Goal: Transaction & Acquisition: Purchase product/service

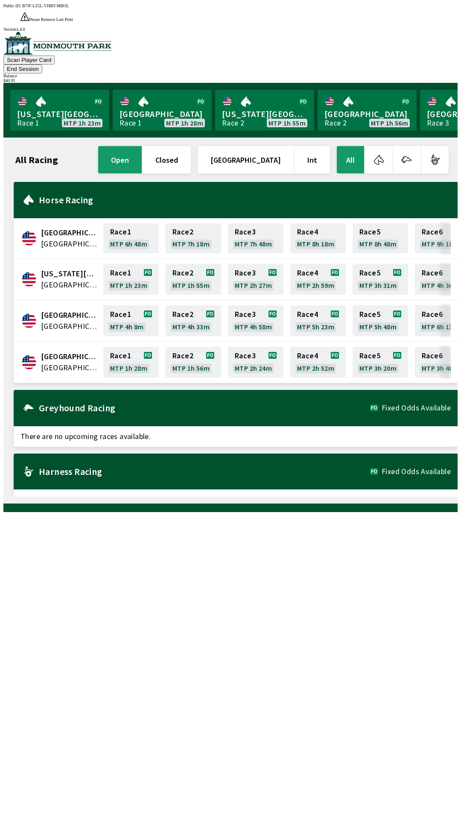
click at [64, 351] on span "[GEOGRAPHIC_DATA]" at bounding box center [69, 356] width 57 height 11
click at [62, 362] on span "[GEOGRAPHIC_DATA]" at bounding box center [69, 367] width 57 height 11
click at [137, 347] on link "Race 1 MTP 1h 28m" at bounding box center [131, 362] width 56 height 31
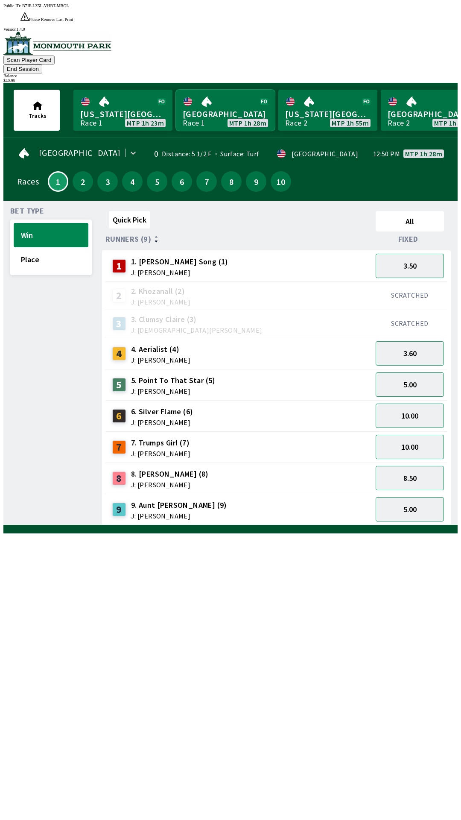
click at [217, 99] on link "Monmouth Park Race 1 MTP 1h 28m" at bounding box center [225, 110] width 99 height 41
click at [229, 90] on link "Monmouth Park Race 1 MTP 1h 28m" at bounding box center [225, 110] width 99 height 41
click at [416, 497] on button "5.00" at bounding box center [410, 509] width 68 height 24
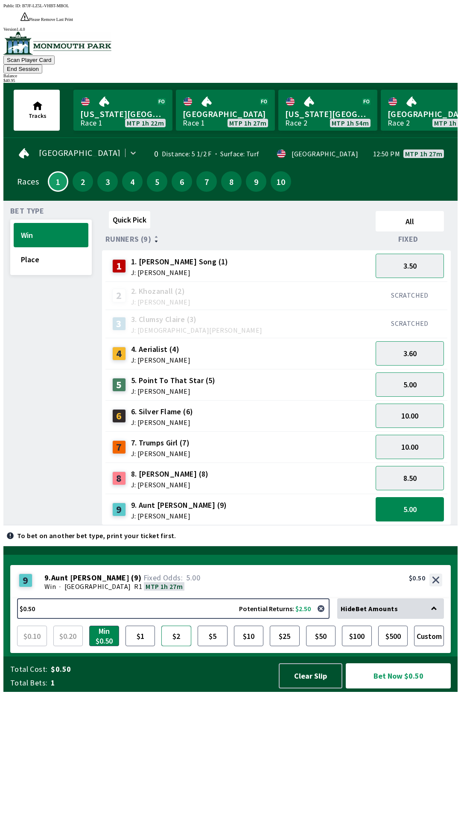
click at [177, 646] on button "$2" at bounding box center [177, 636] width 30 height 21
click at [382, 689] on button "Bet Now $2.00" at bounding box center [398, 676] width 105 height 25
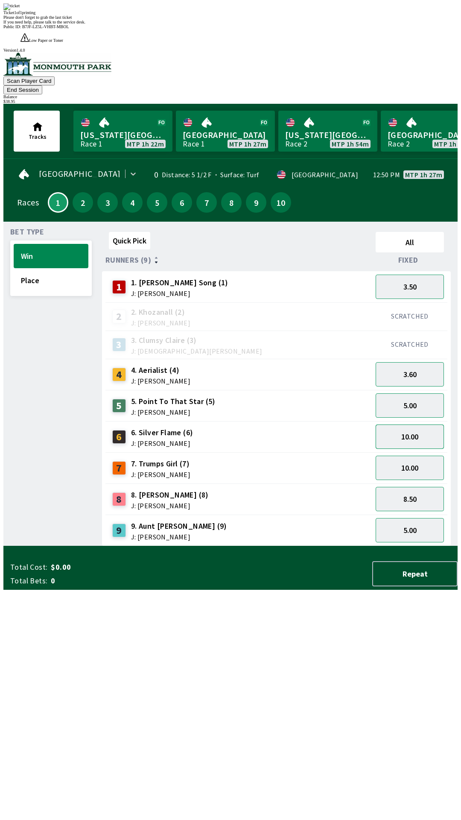
click at [416, 425] on button "10.00" at bounding box center [410, 437] width 68 height 24
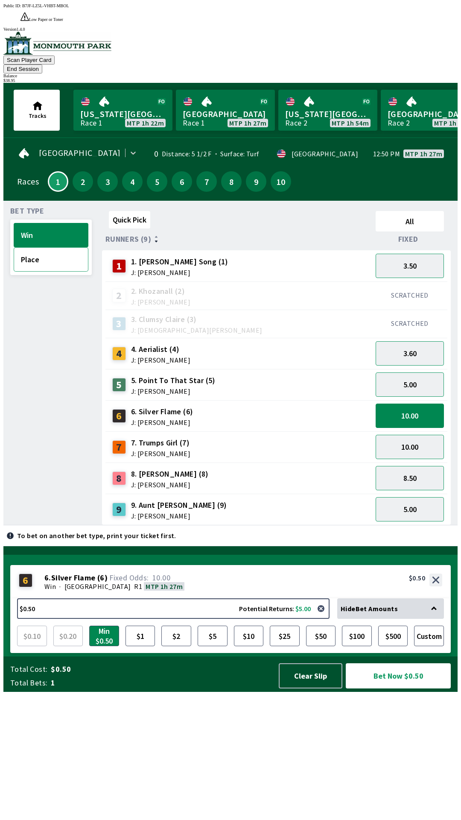
click at [42, 247] on button "Place" at bounding box center [51, 259] width 75 height 24
click at [37, 247] on button "Place" at bounding box center [51, 259] width 75 height 24
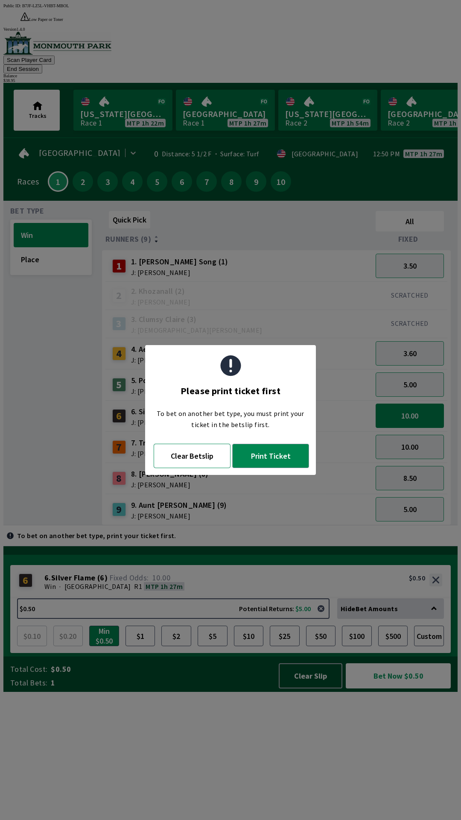
click at [200, 460] on button "Clear Betslip" at bounding box center [192, 456] width 77 height 24
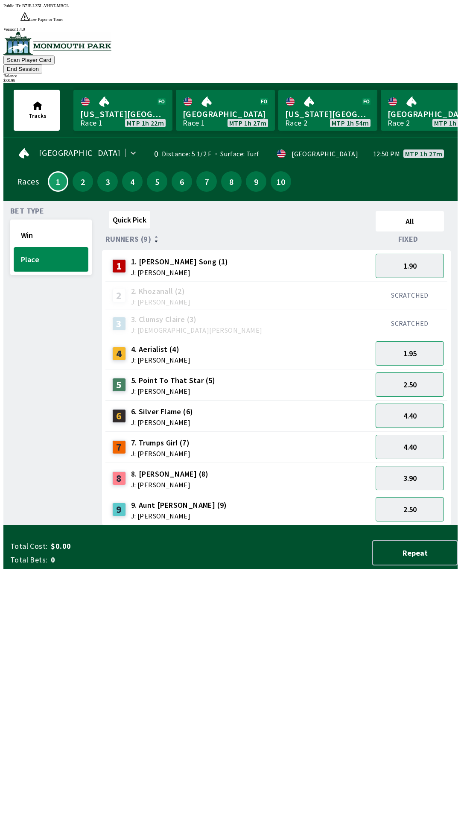
click at [420, 404] on button "4.40" at bounding box center [410, 416] width 68 height 24
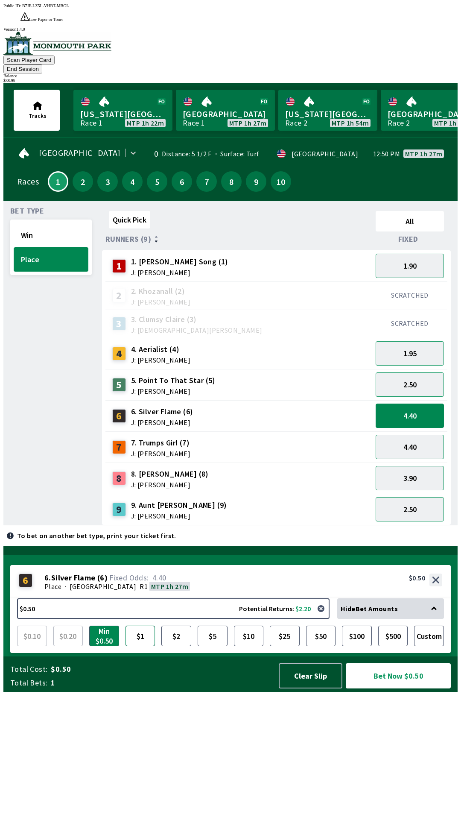
click at [148, 646] on button "$1" at bounding box center [141, 636] width 30 height 21
click at [395, 689] on button "Bet Now $1.00" at bounding box center [398, 676] width 105 height 25
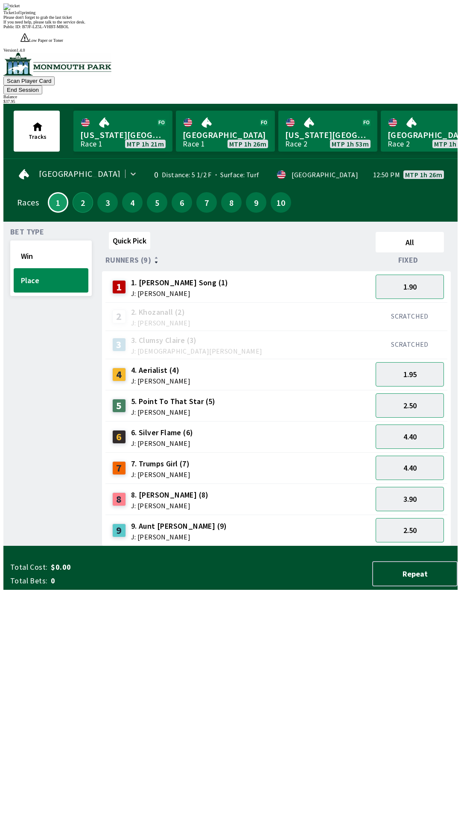
click at [82, 192] on button "2" at bounding box center [83, 202] width 21 height 21
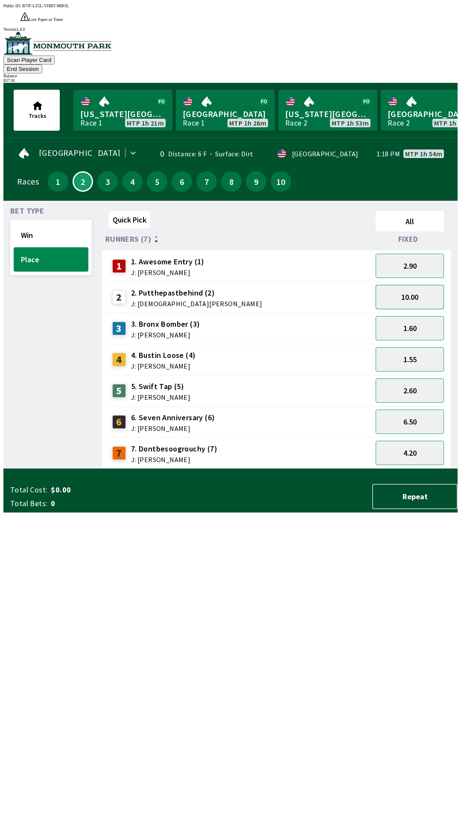
click at [410, 285] on button "10.00" at bounding box center [410, 297] width 68 height 24
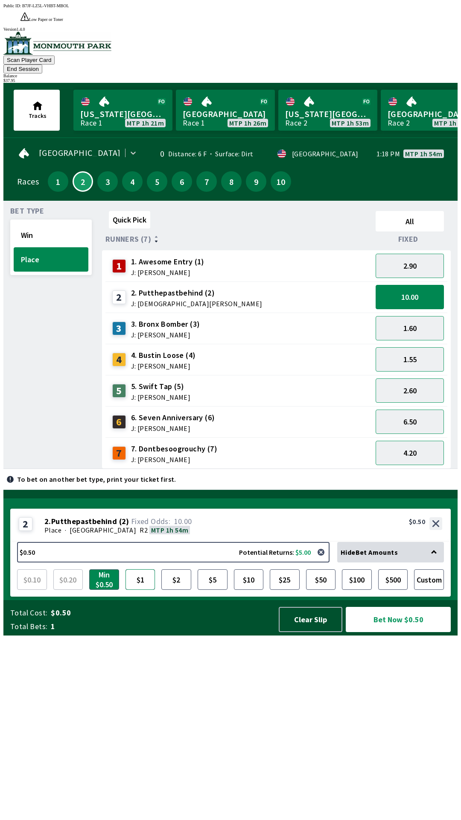
click at [146, 590] on button "$1" at bounding box center [141, 580] width 30 height 21
click at [398, 632] on button "Bet Now $1.00" at bounding box center [398, 619] width 105 height 25
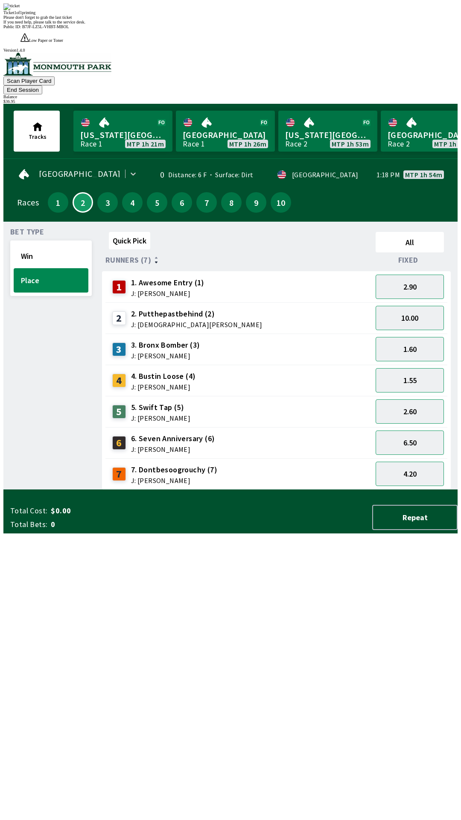
click at [110, 192] on div "3" at bounding box center [107, 202] width 21 height 21
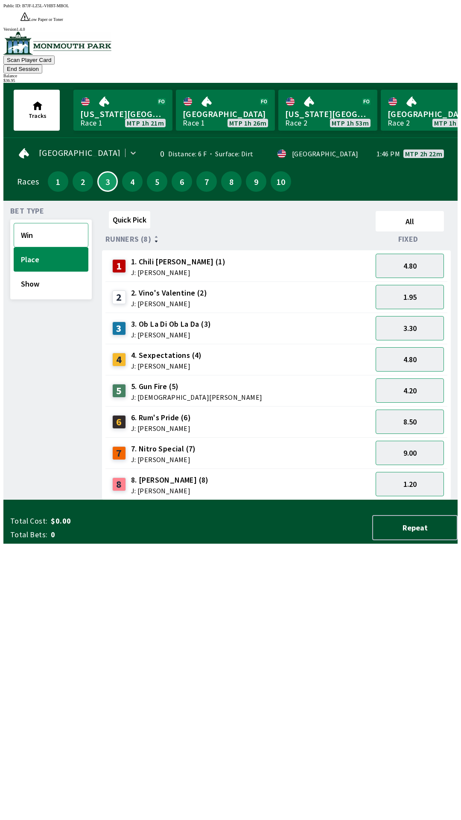
click at [35, 223] on button "Win" at bounding box center [51, 235] width 75 height 24
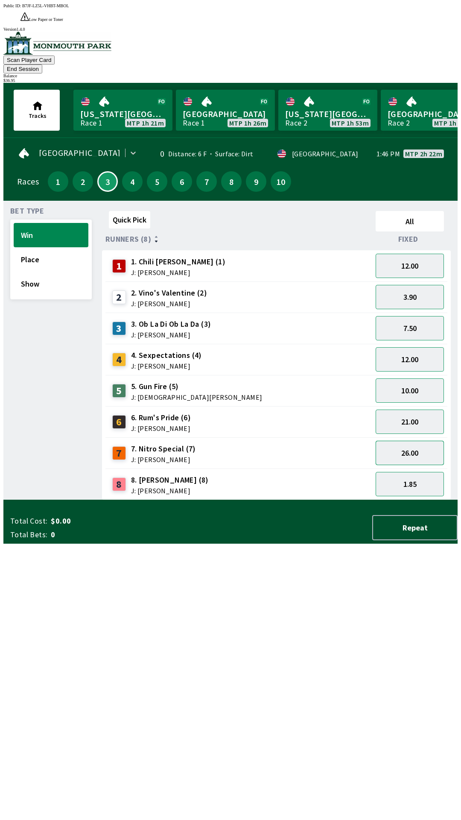
click at [405, 441] on button "26.00" at bounding box center [410, 453] width 68 height 24
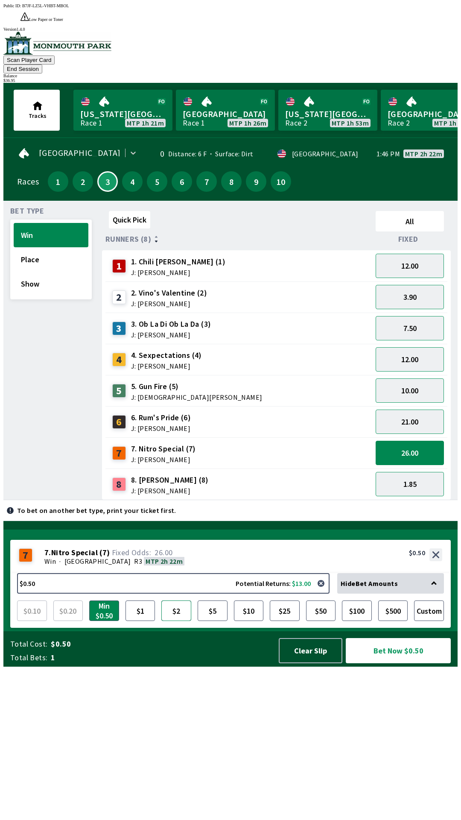
click at [179, 621] on button "$2" at bounding box center [177, 611] width 30 height 21
click at [403, 664] on button "Bet Now $2.00" at bounding box center [398, 650] width 105 height 25
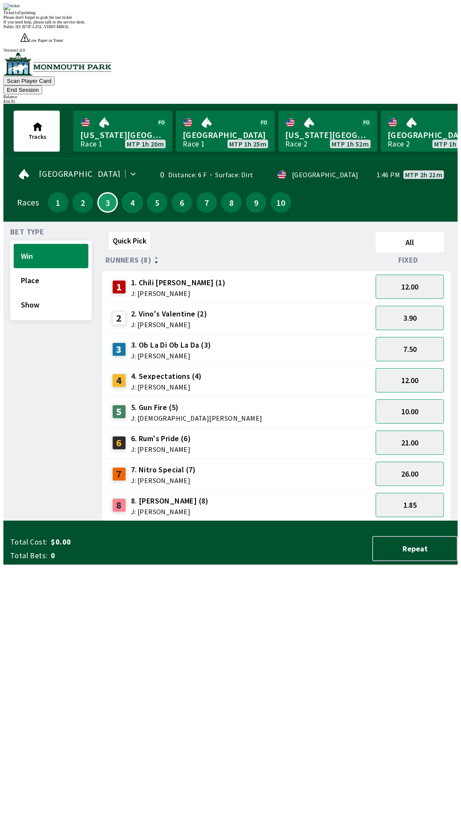
click at [128, 192] on button "4" at bounding box center [132, 202] width 21 height 21
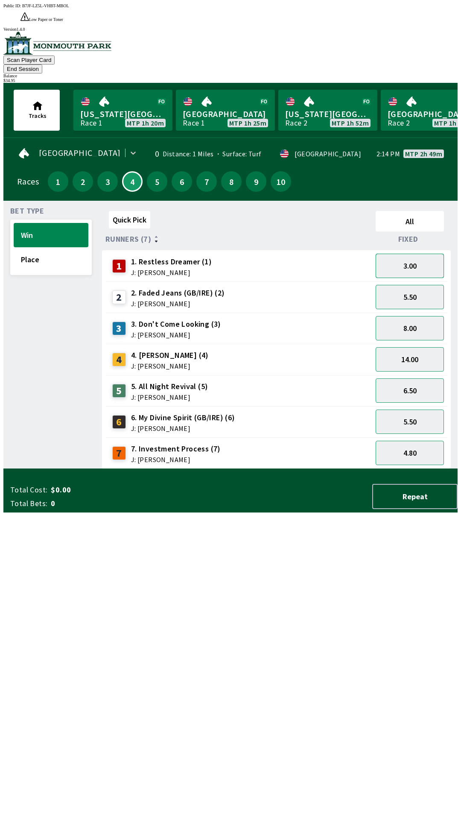
click at [414, 254] on button "3.00" at bounding box center [410, 266] width 68 height 24
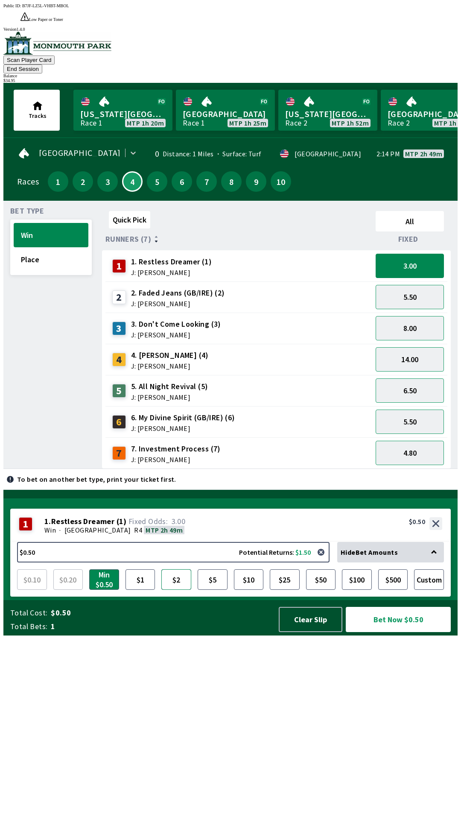
click at [182, 590] on button "$2" at bounding box center [177, 580] width 30 height 21
click at [393, 632] on button "Bet Now $2.00" at bounding box center [398, 619] width 105 height 25
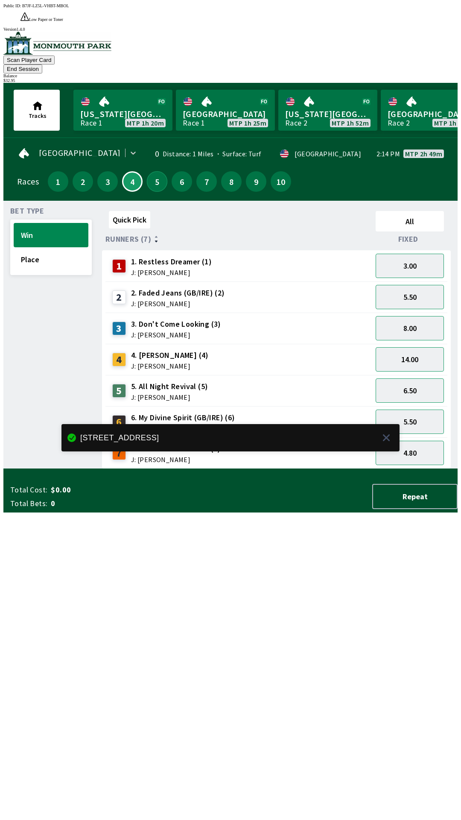
click at [157, 171] on button "5" at bounding box center [157, 181] width 21 height 21
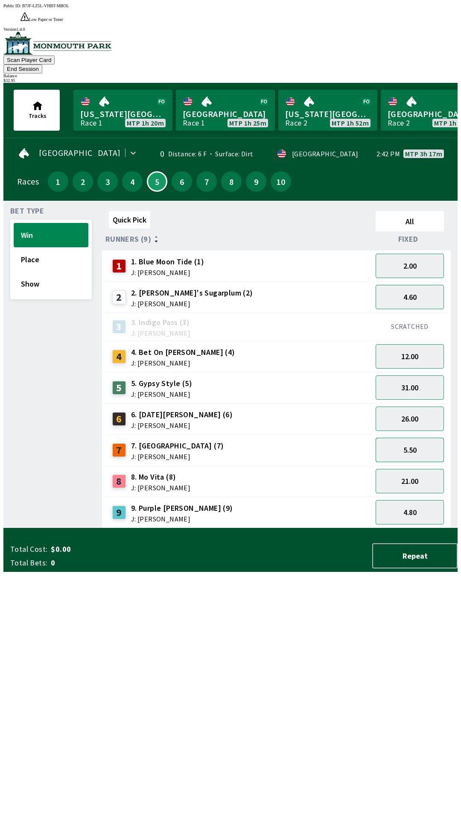
click at [407, 438] on button "5.50" at bounding box center [410, 450] width 68 height 24
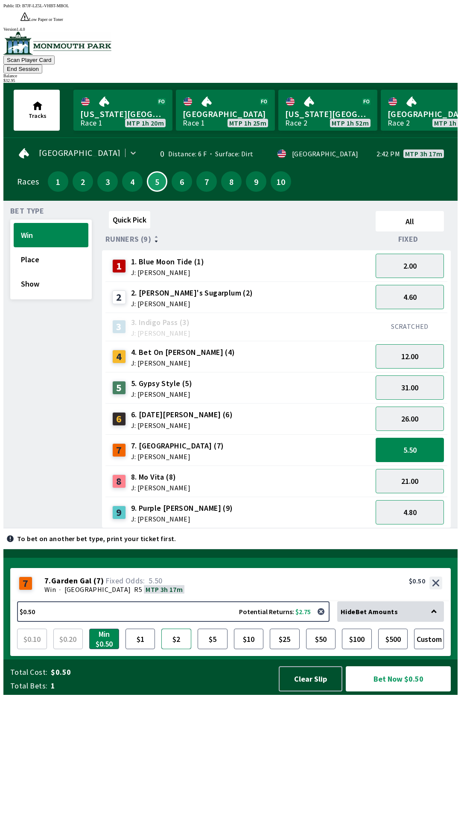
click at [181, 649] on button "$2" at bounding box center [177, 639] width 30 height 21
click at [392, 692] on button "Bet Now $2.00" at bounding box center [398, 679] width 105 height 25
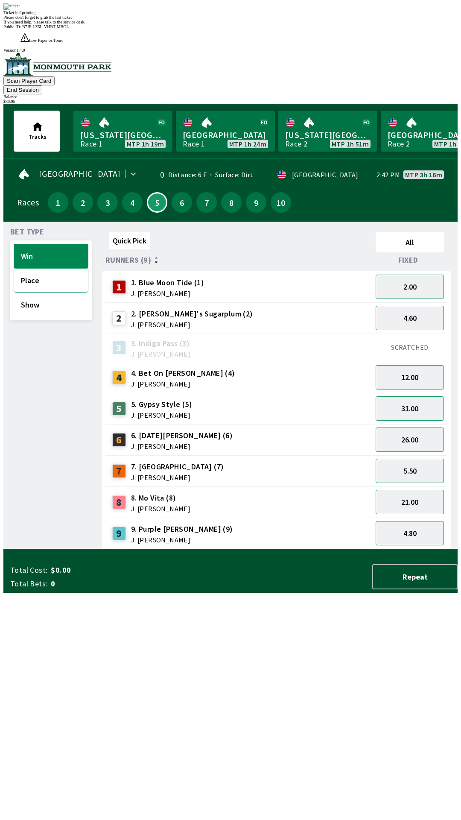
click at [31, 268] on button "Place" at bounding box center [51, 280] width 75 height 24
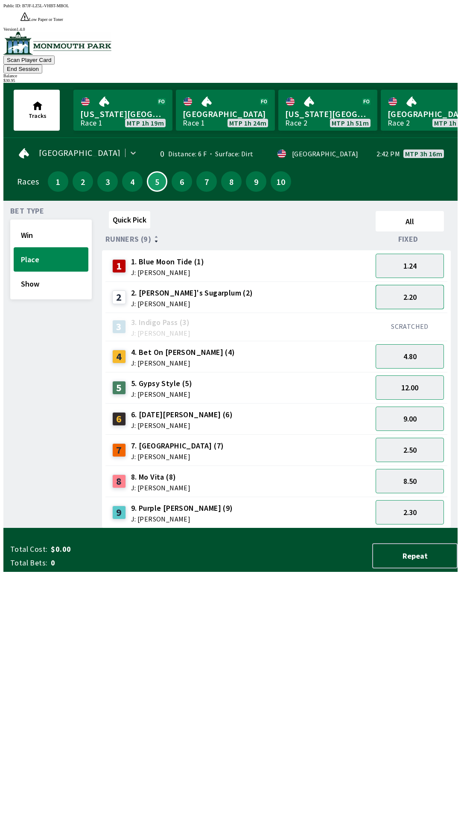
click at [412, 285] on button "2.20" at bounding box center [410, 297] width 68 height 24
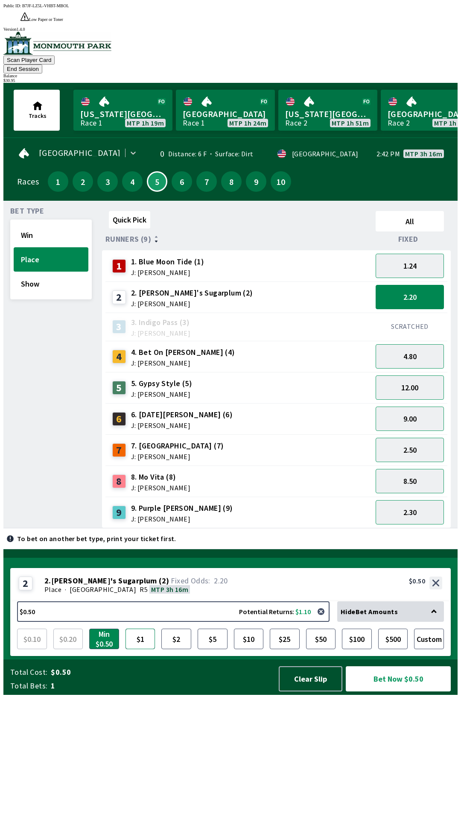
click at [143, 649] on button "$1" at bounding box center [141, 639] width 30 height 21
click at [403, 692] on button "Bet Now $1.00" at bounding box center [398, 679] width 105 height 25
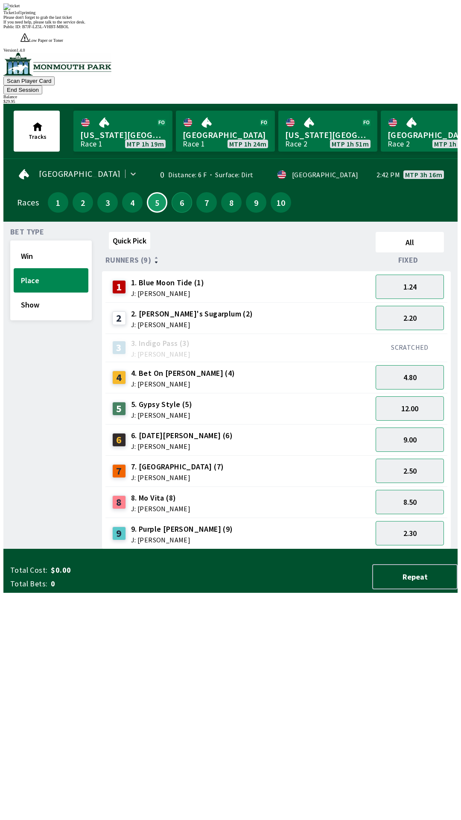
click at [176, 192] on button "6" at bounding box center [182, 202] width 21 height 21
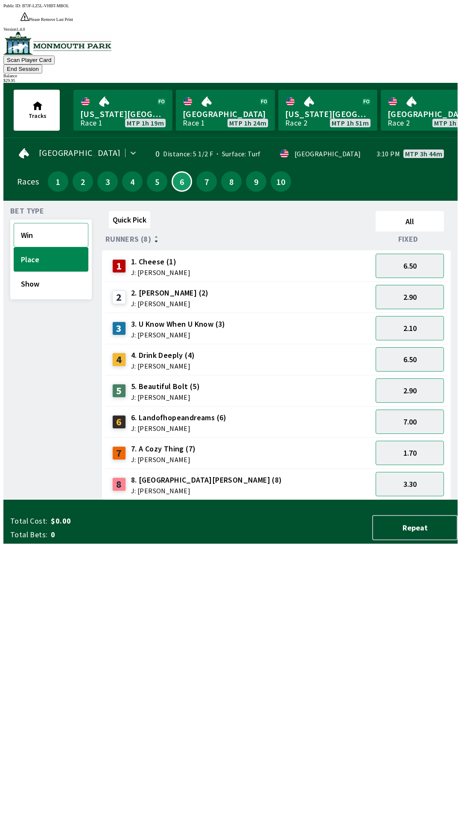
click at [58, 223] on button "Win" at bounding box center [51, 235] width 75 height 24
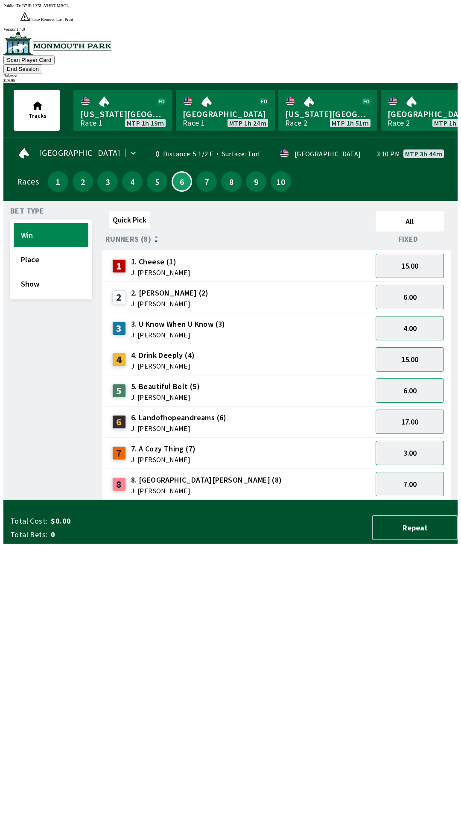
click at [417, 441] on button "3.00" at bounding box center [410, 453] width 68 height 24
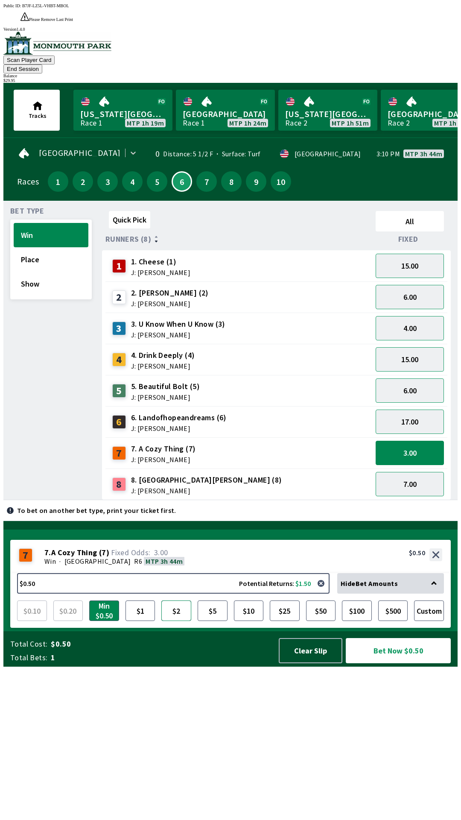
click at [176, 621] on button "$2" at bounding box center [177, 611] width 30 height 21
click at [392, 664] on button "Bet Now $2.00" at bounding box center [398, 650] width 105 height 25
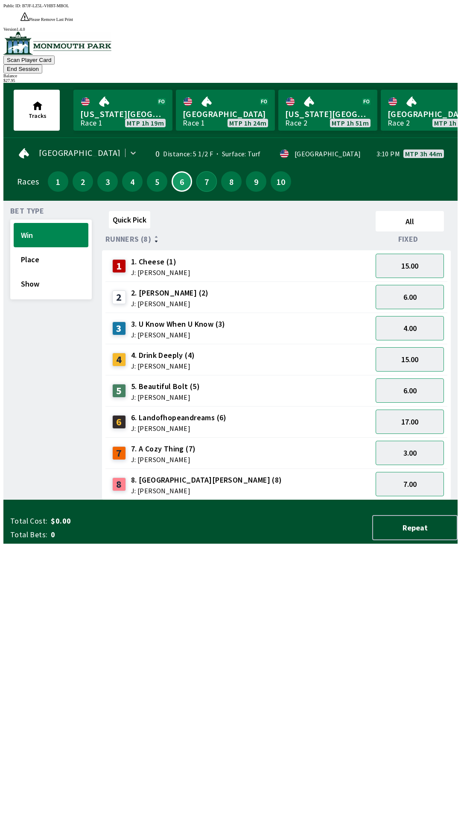
click at [202, 171] on button "7" at bounding box center [207, 181] width 21 height 21
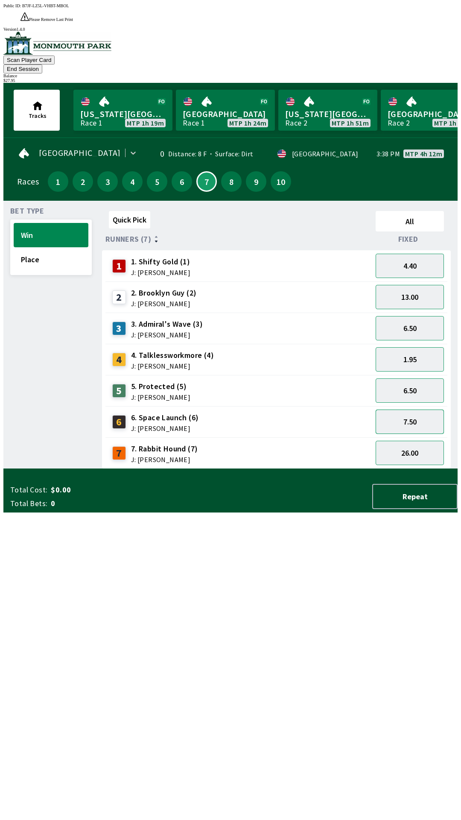
click at [416, 410] on button "7.50" at bounding box center [410, 422] width 68 height 24
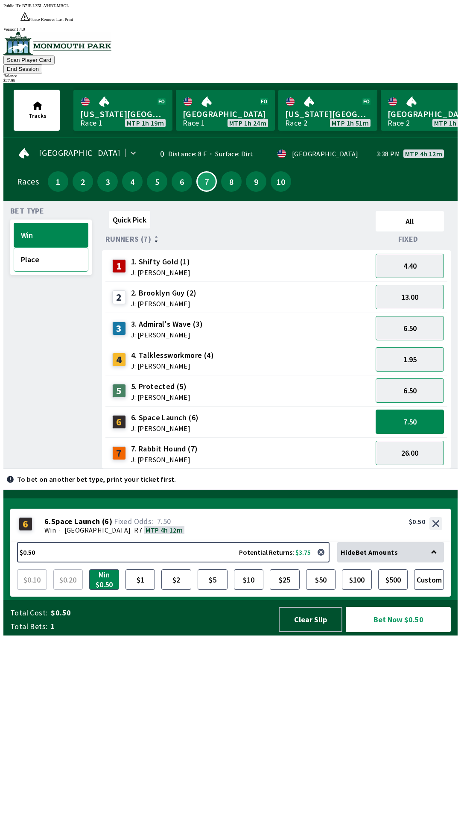
click at [29, 247] on button "Place" at bounding box center [51, 259] width 75 height 24
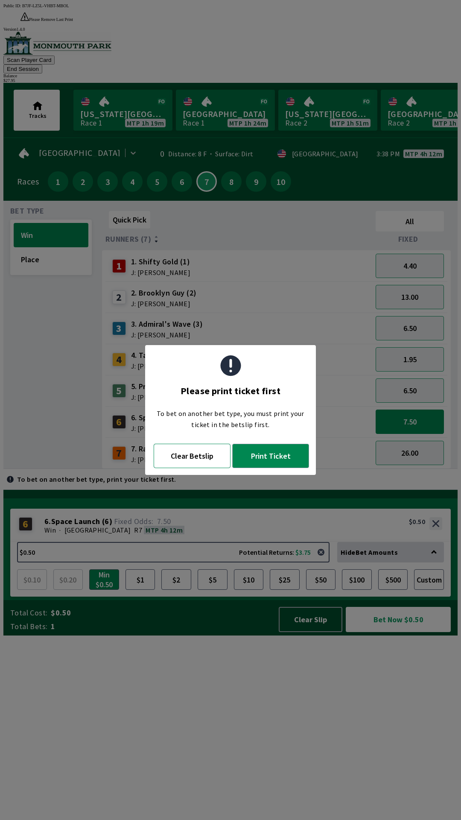
click at [217, 465] on button "Clear Betslip" at bounding box center [192, 456] width 77 height 24
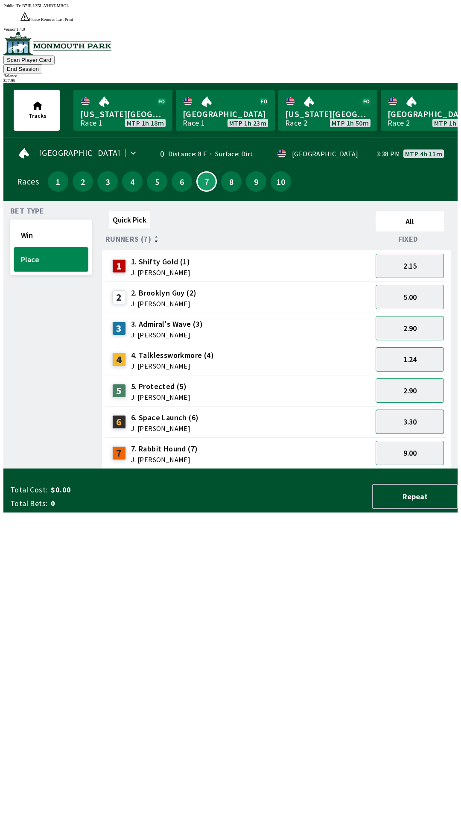
click at [415, 410] on button "3.30" at bounding box center [410, 422] width 68 height 24
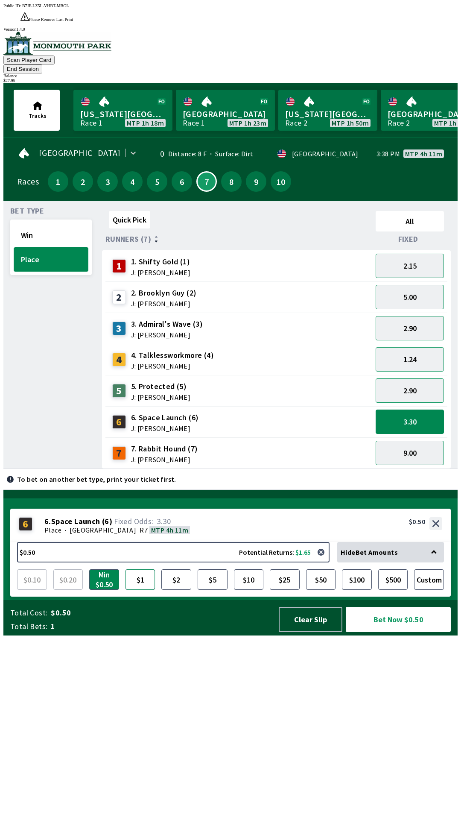
click at [144, 590] on button "$1" at bounding box center [141, 580] width 30 height 21
click at [401, 632] on button "Bet Now $1.00" at bounding box center [398, 619] width 105 height 25
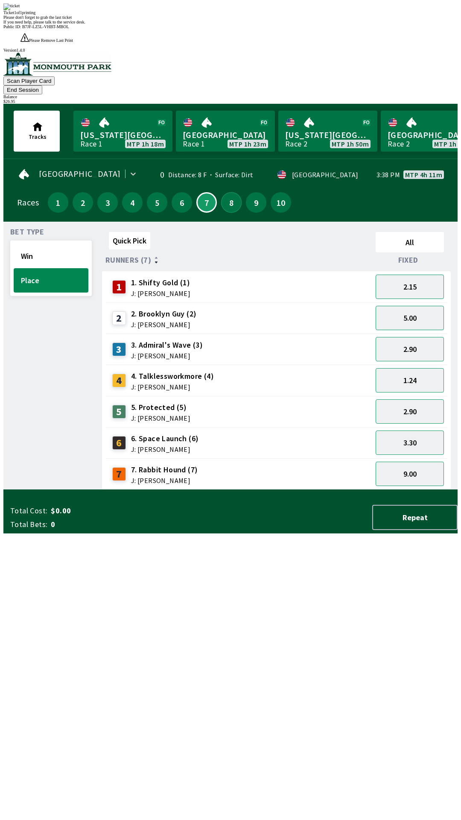
click at [230, 192] on button "8" at bounding box center [231, 202] width 21 height 21
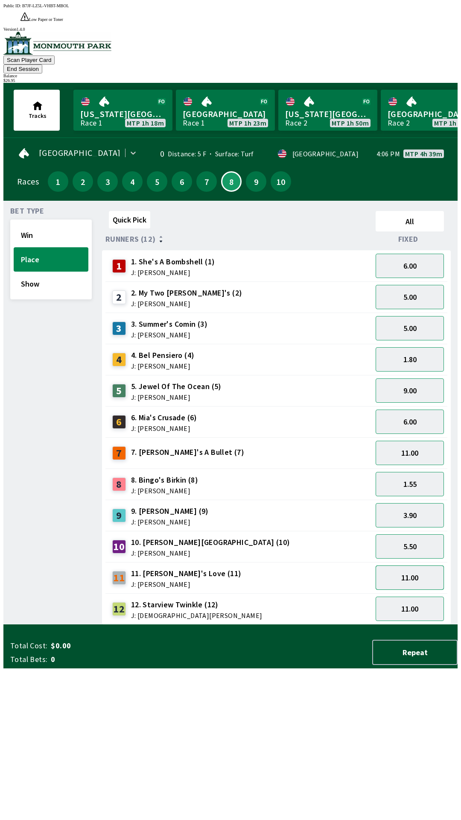
click at [415, 566] on button "11.00" at bounding box center [410, 578] width 68 height 24
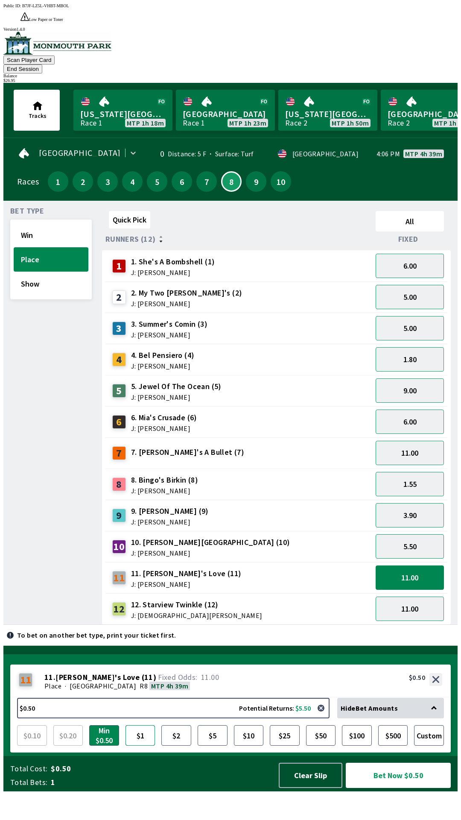
click at [144, 746] on button "$1" at bounding box center [141, 736] width 30 height 21
click at [398, 788] on button "Bet Now $1.00" at bounding box center [398, 775] width 105 height 25
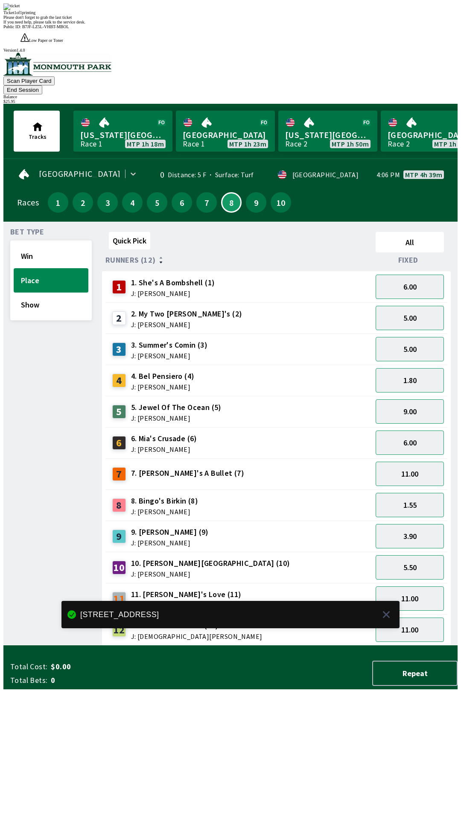
click at [250, 190] on div "9" at bounding box center [256, 202] width 25 height 25
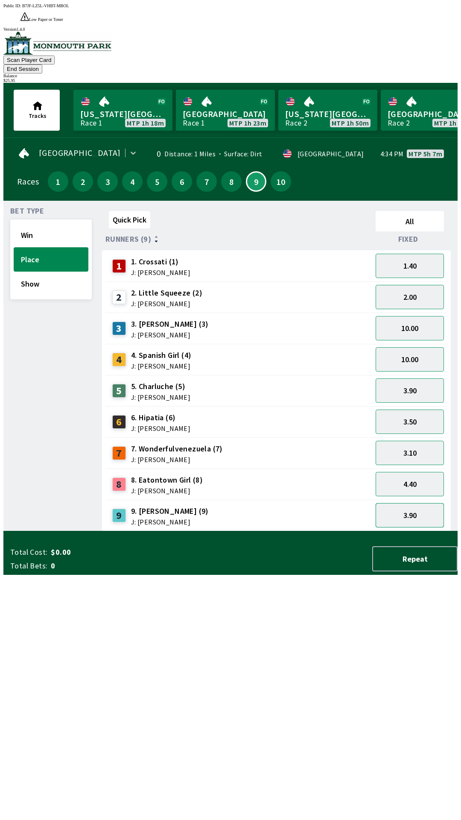
click at [411, 503] on button "3.90" at bounding box center [410, 515] width 68 height 24
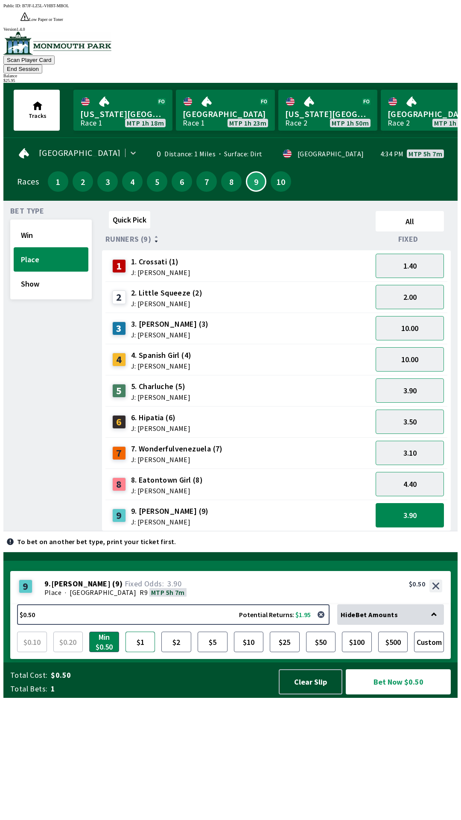
click at [143, 652] on button "$1" at bounding box center [141, 642] width 30 height 21
click at [391, 695] on button "Bet Now $1.00" at bounding box center [398, 682] width 105 height 25
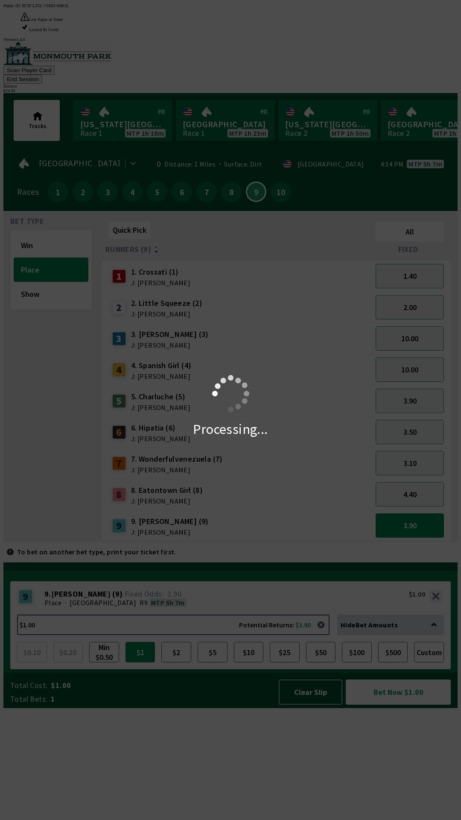
click at [274, 160] on div "Processing..." at bounding box center [230, 410] width 461 height 820
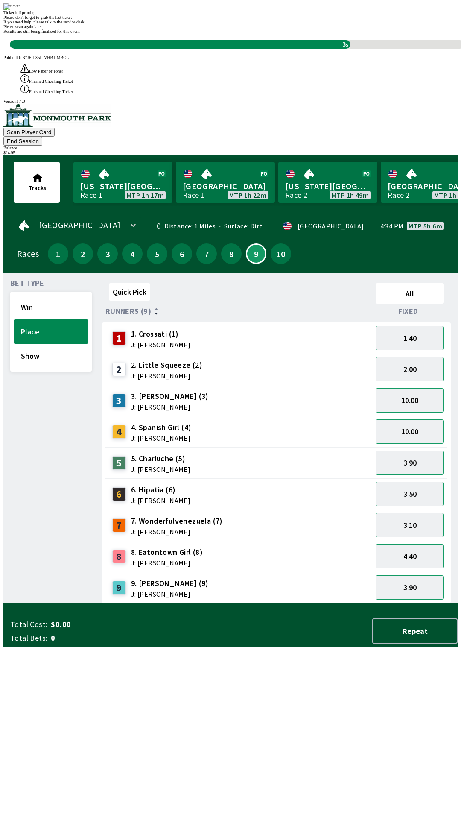
click at [419, 479] on div "3.50" at bounding box center [410, 494] width 75 height 31
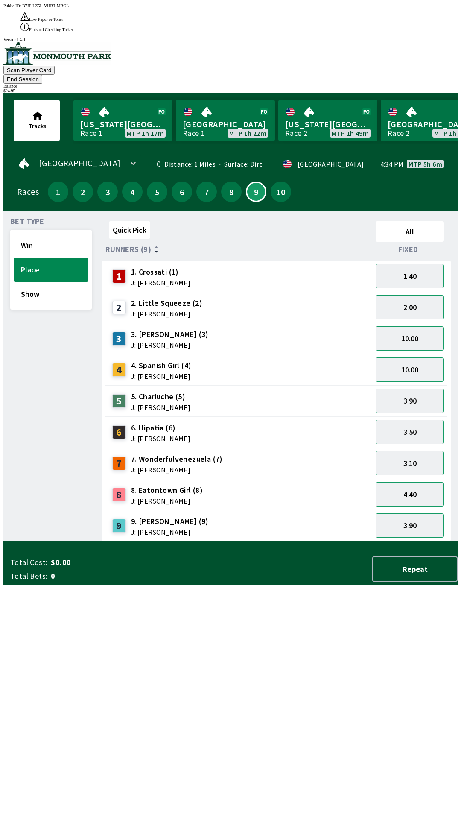
click at [271, 182] on div "10" at bounding box center [281, 192] width 21 height 21
